Goal: Find specific page/section: Find specific page/section

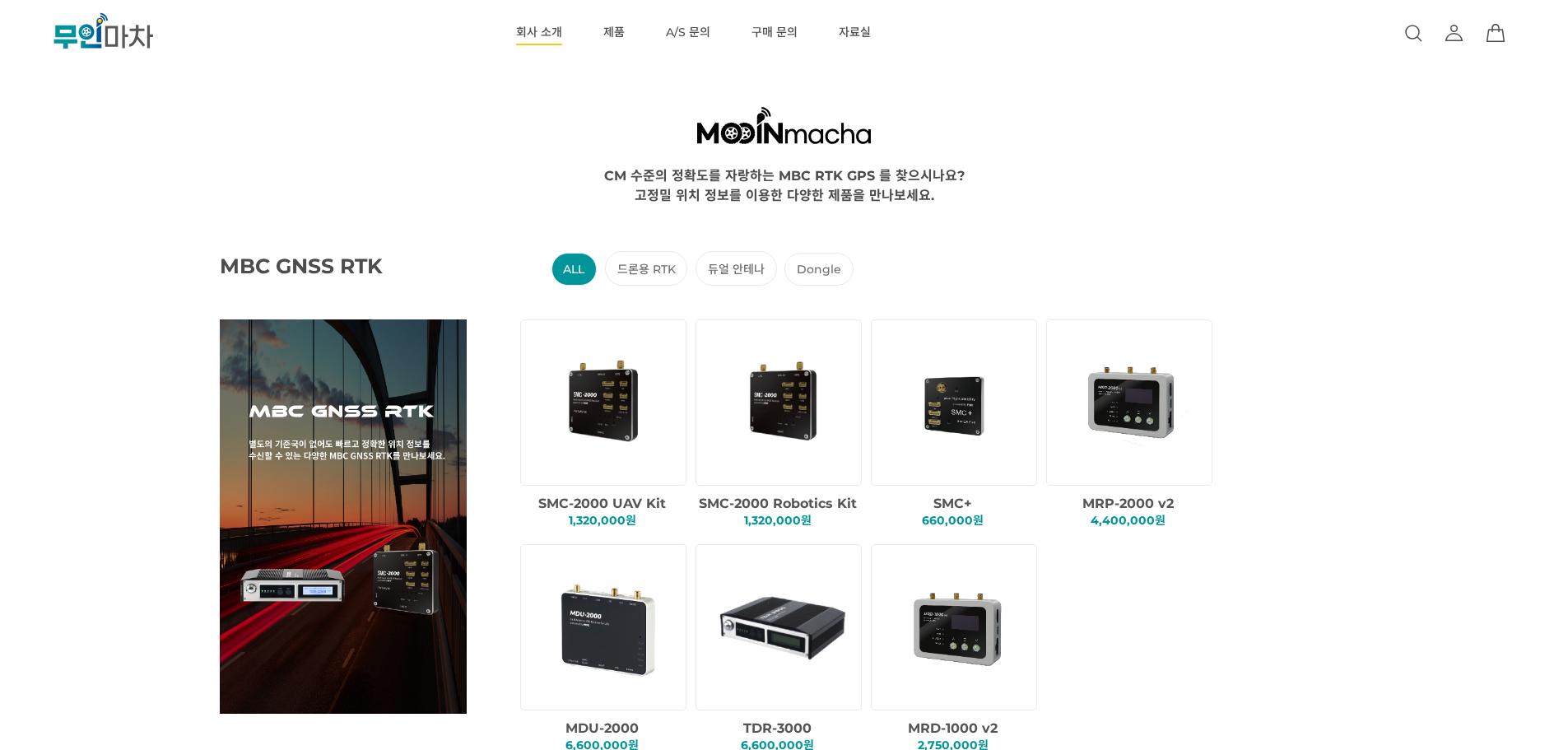
click at [541, 34] on link "회사 소개" at bounding box center [539, 32] width 46 height 66
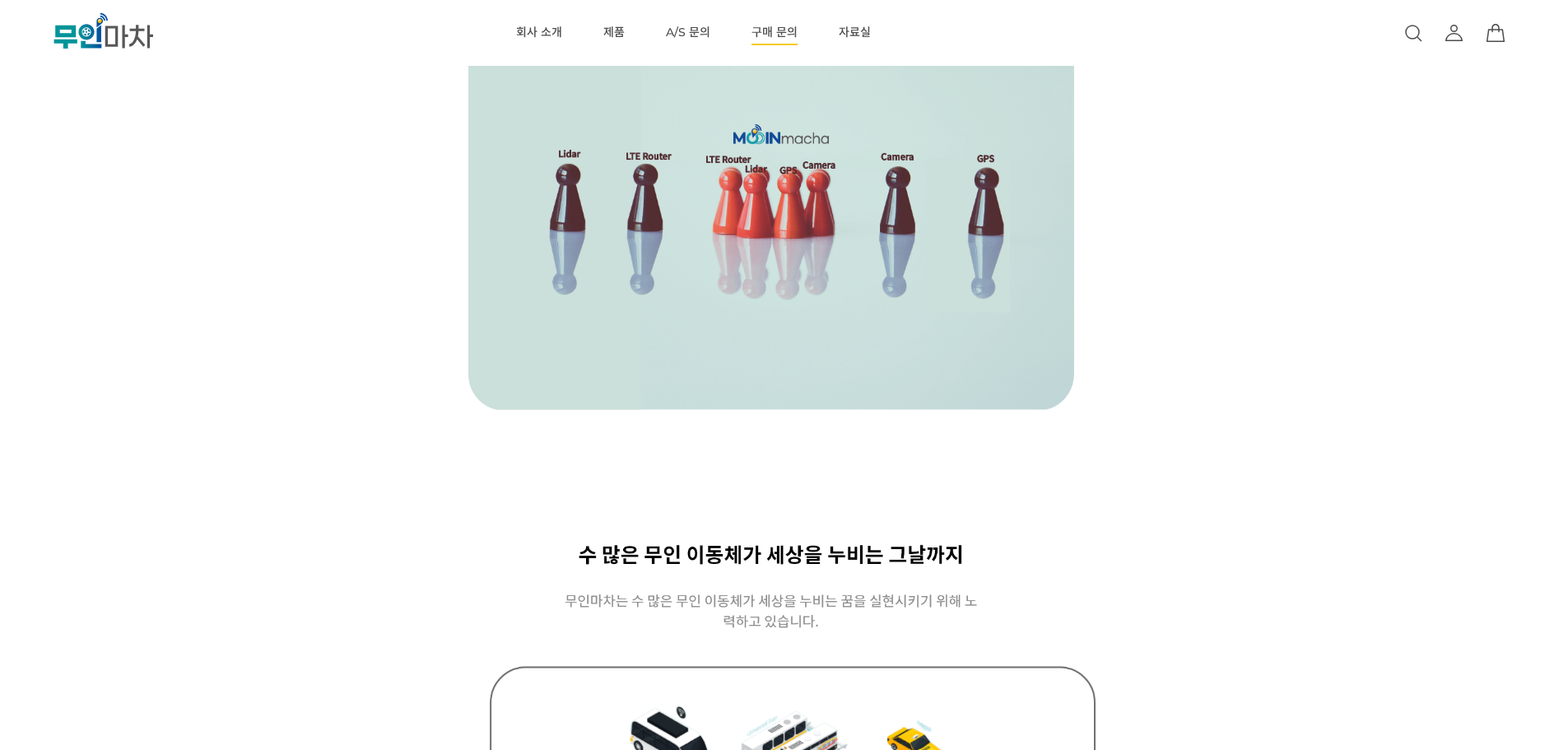
scroll to position [902, 0]
click at [676, 30] on link "A/S 문의" at bounding box center [689, 32] width 44 height 66
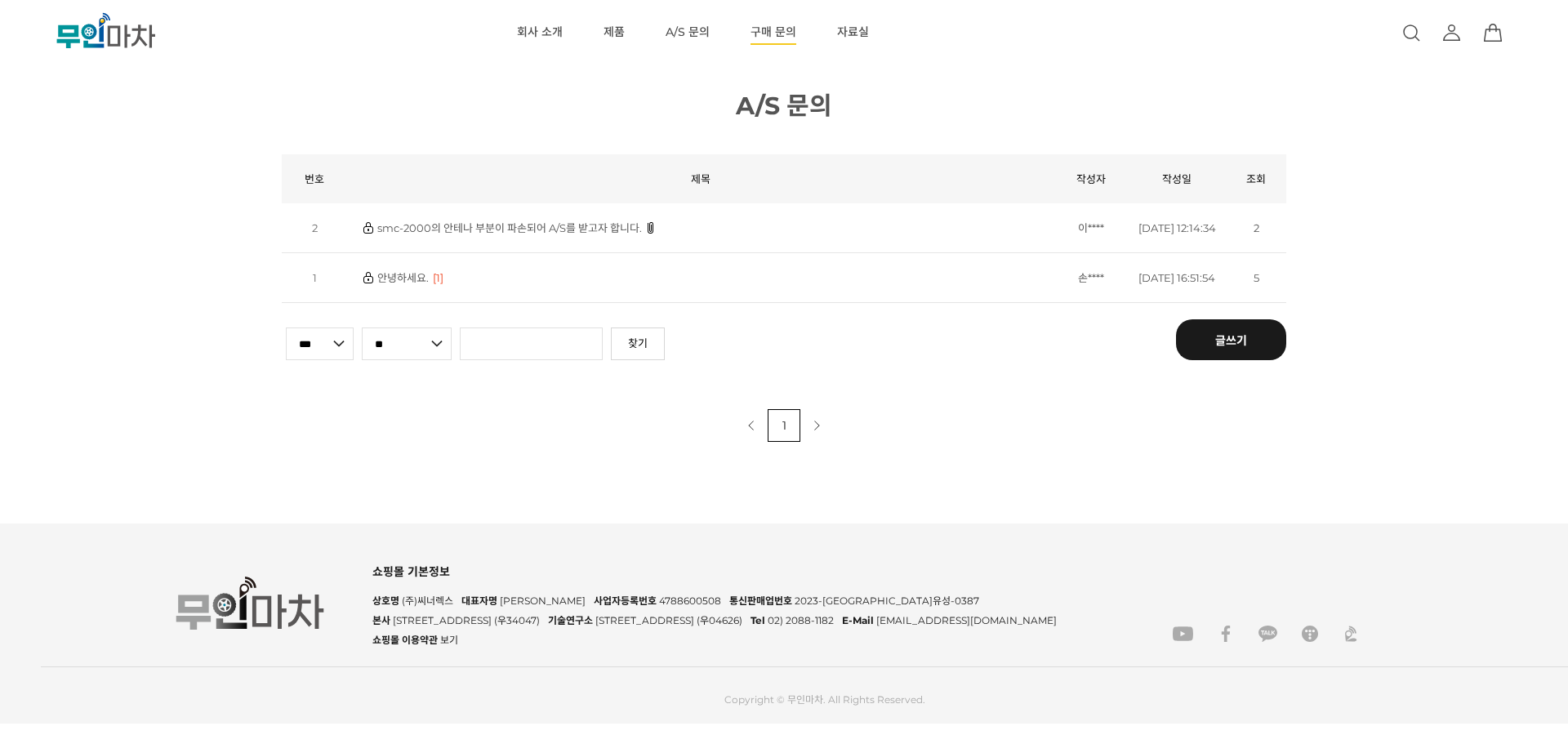
click at [759, 25] on link "구매 문의" at bounding box center [773, 32] width 46 height 65
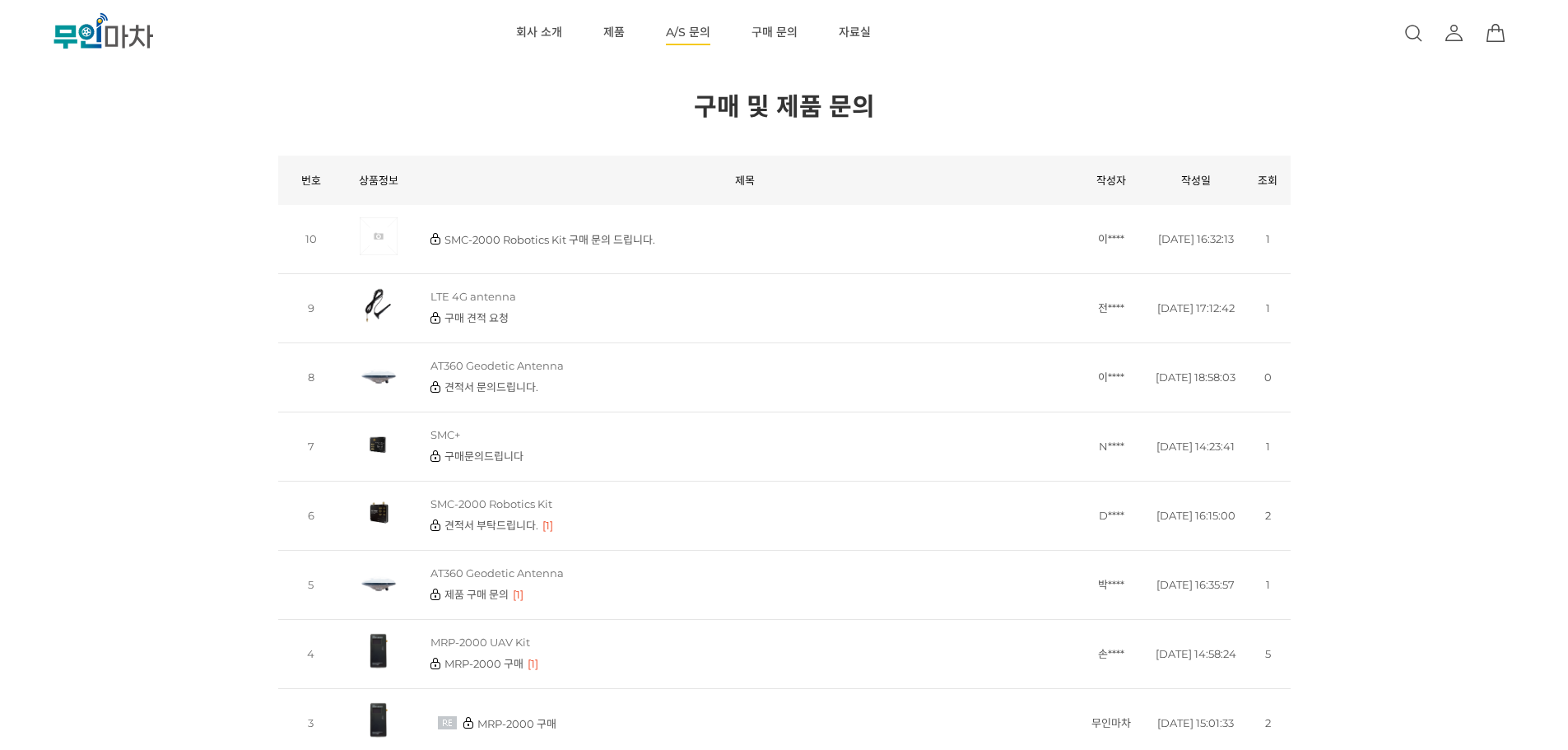
click at [690, 32] on link "A/S 문의" at bounding box center [689, 32] width 44 height 66
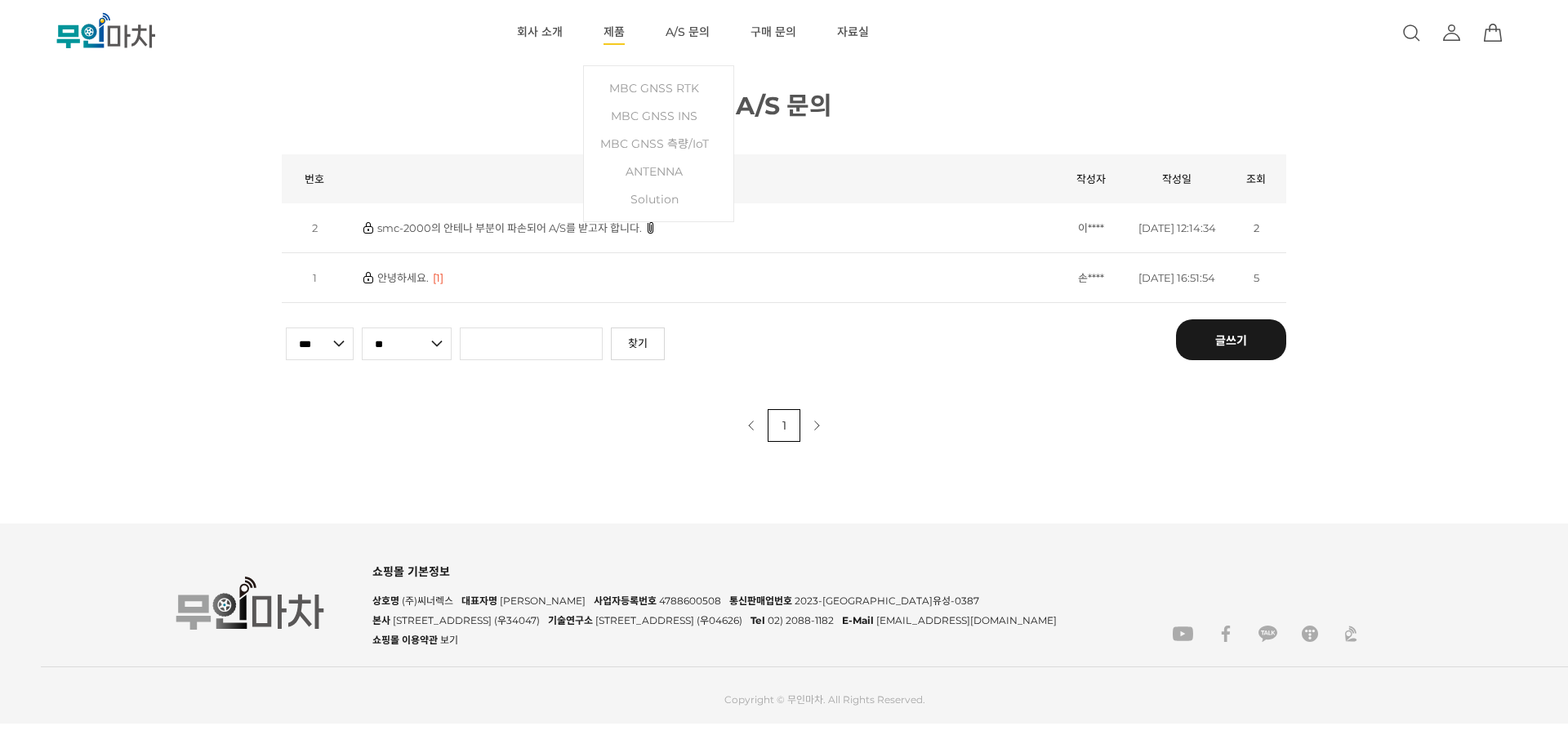
click at [615, 35] on link "제품" at bounding box center [613, 32] width 21 height 65
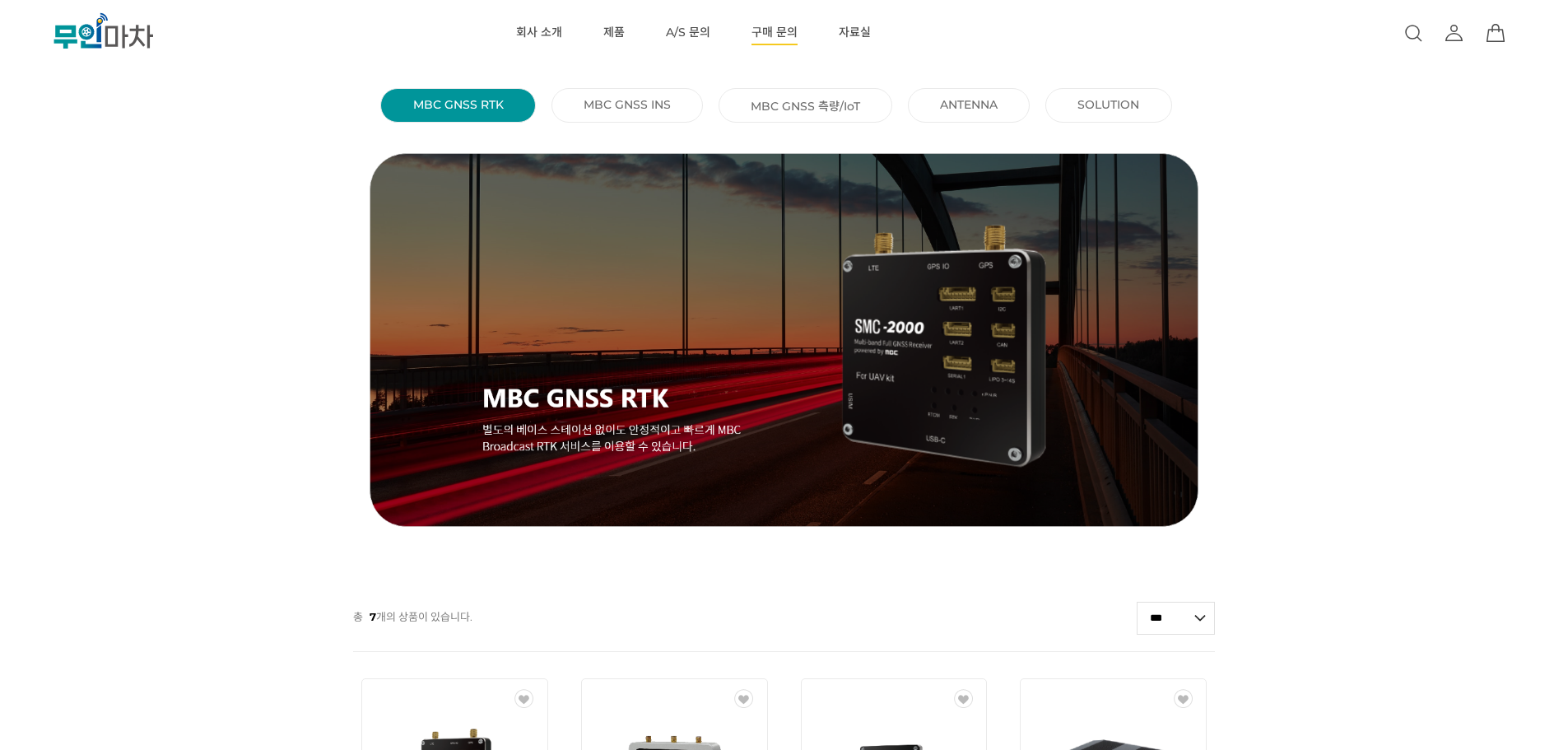
click at [776, 32] on link "구매 문의" at bounding box center [775, 32] width 46 height 66
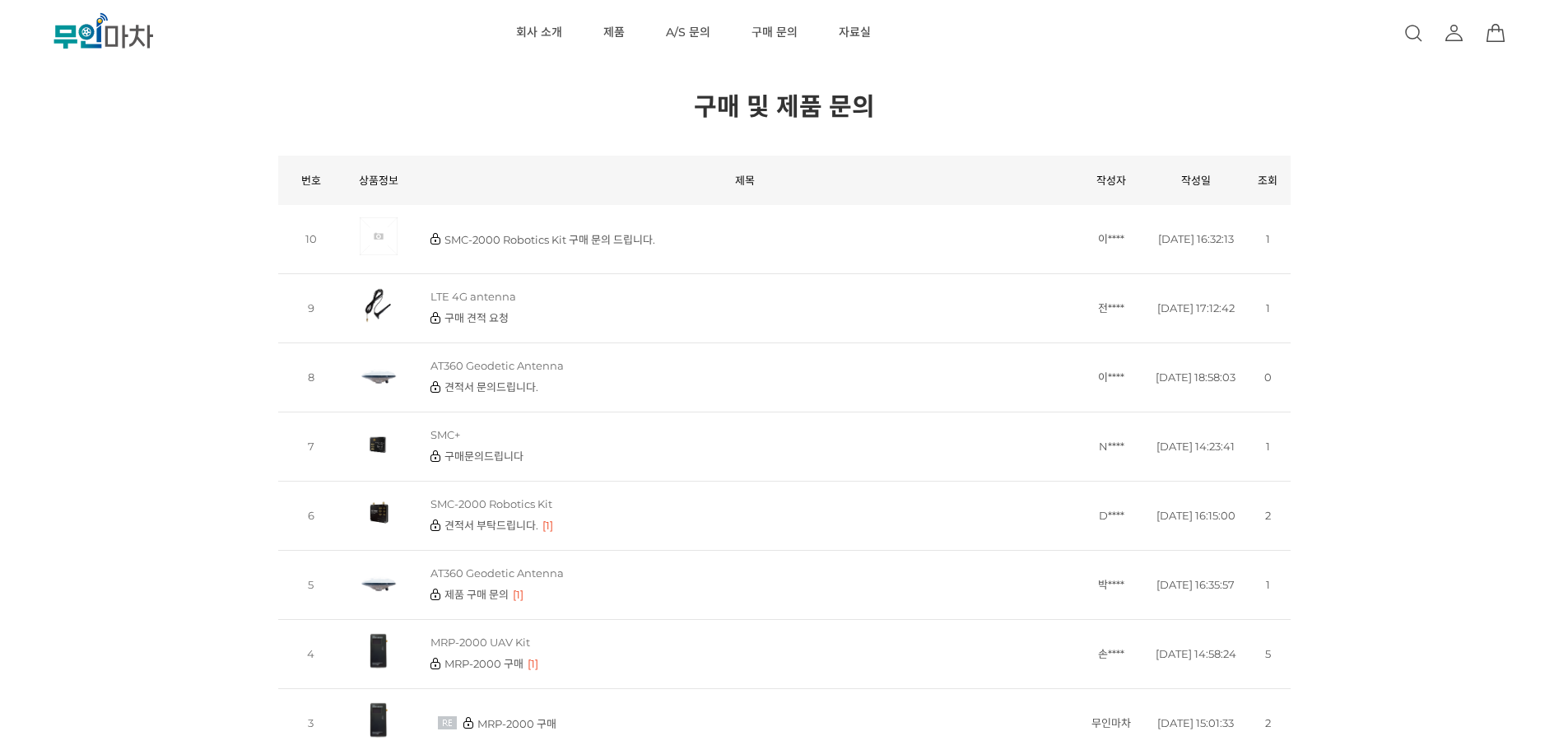
click at [129, 195] on div "현재 위치 홈 게시판 구매 및 제품 문의 구매 및 제품 문의 공지사항 상품 후기 상품 Q&A 자유게시판 갤러리 뉴스/이벤트 이용안내 FAQ 구…" at bounding box center [784, 514] width 1568 height 1028
